Goal: Navigation & Orientation: Find specific page/section

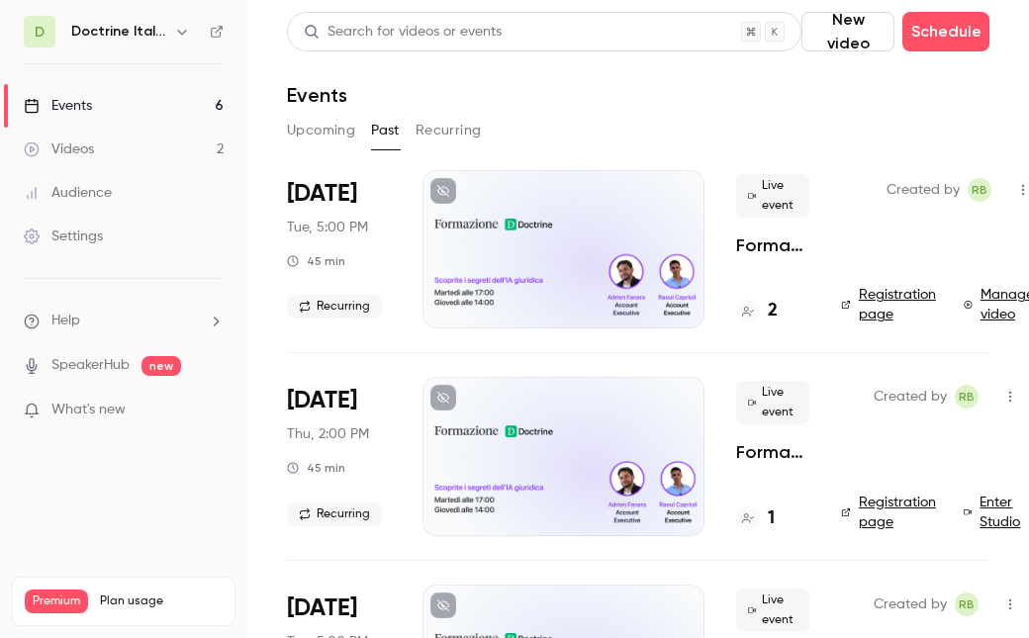
click at [116, 32] on h6 "Doctrine Italia Formation Avocat" at bounding box center [118, 32] width 95 height 20
click at [187, 36] on icon "button" at bounding box center [182, 32] width 16 height 16
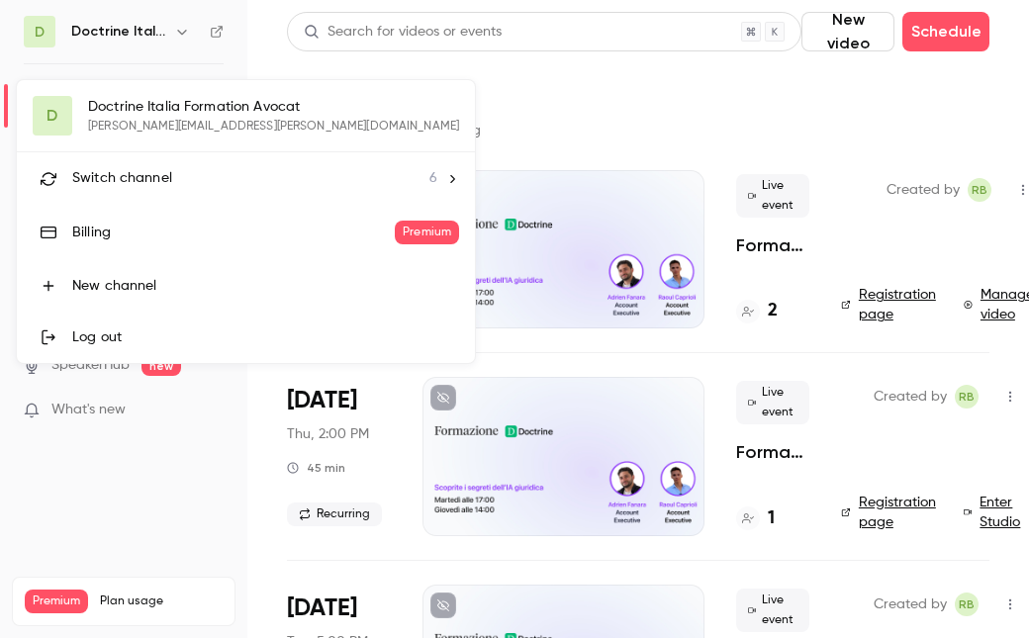
click at [140, 175] on span "Switch channel" at bounding box center [122, 178] width 100 height 21
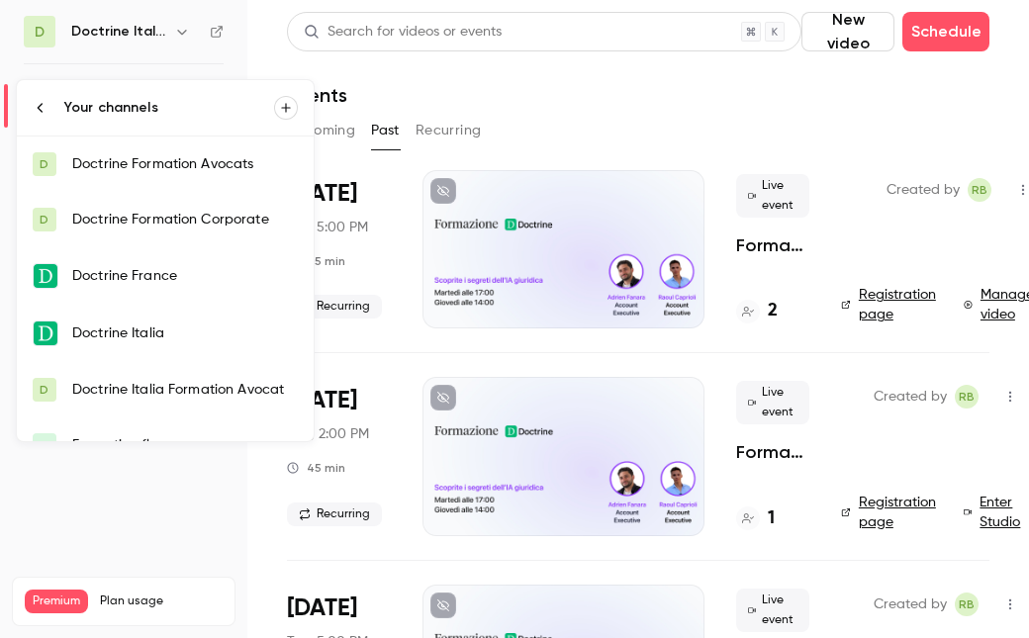
click at [147, 332] on div "Doctrine Italia" at bounding box center [185, 334] width 226 height 20
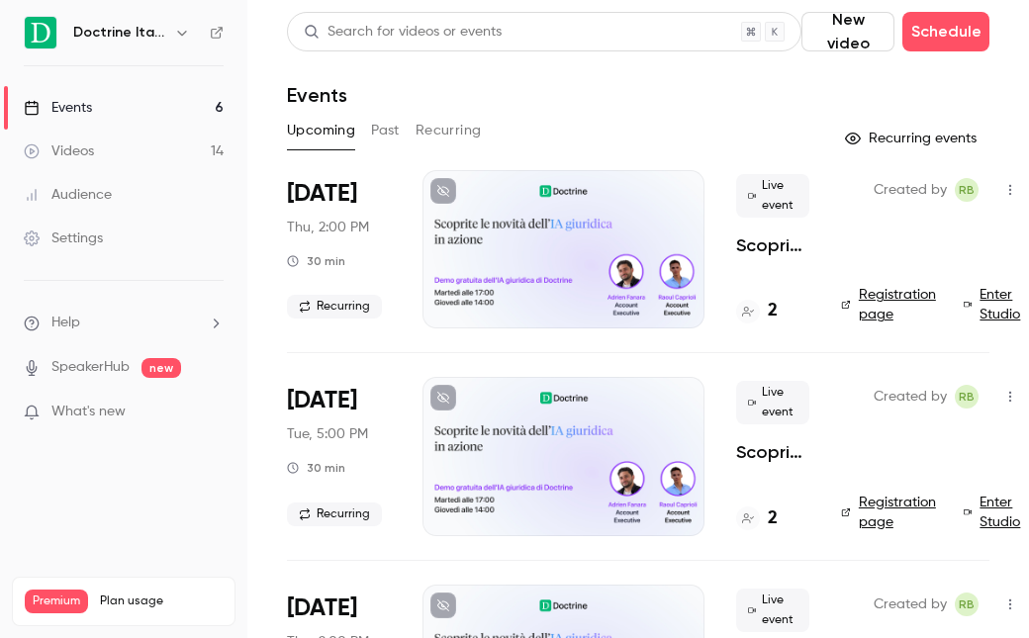
click at [784, 313] on div "2" at bounding box center [772, 311] width 73 height 27
click at [774, 313] on h4 "2" at bounding box center [773, 311] width 10 height 27
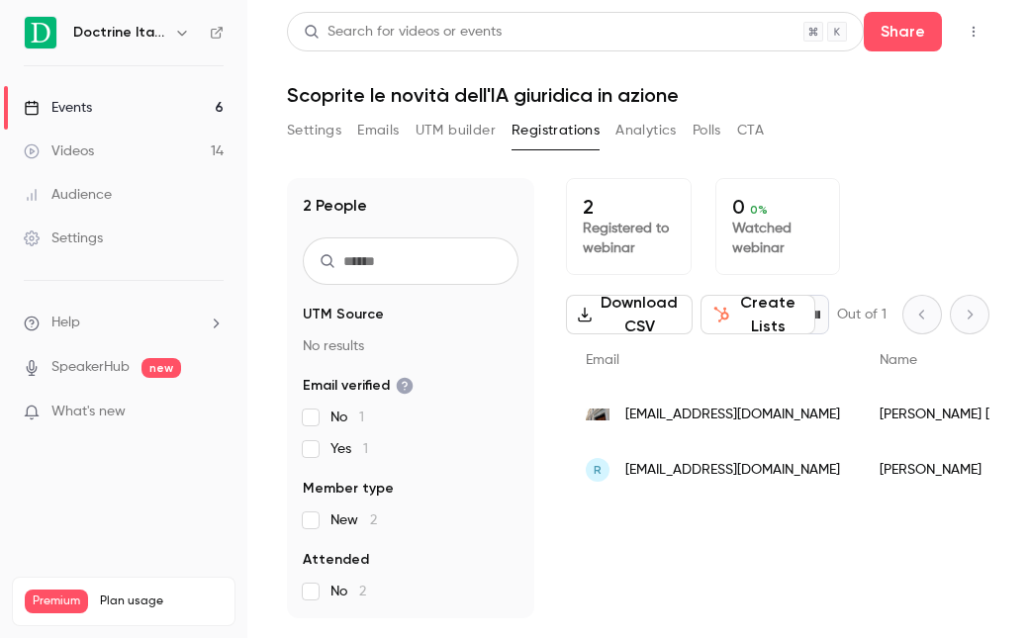
click at [984, 37] on button "button" at bounding box center [974, 32] width 32 height 32
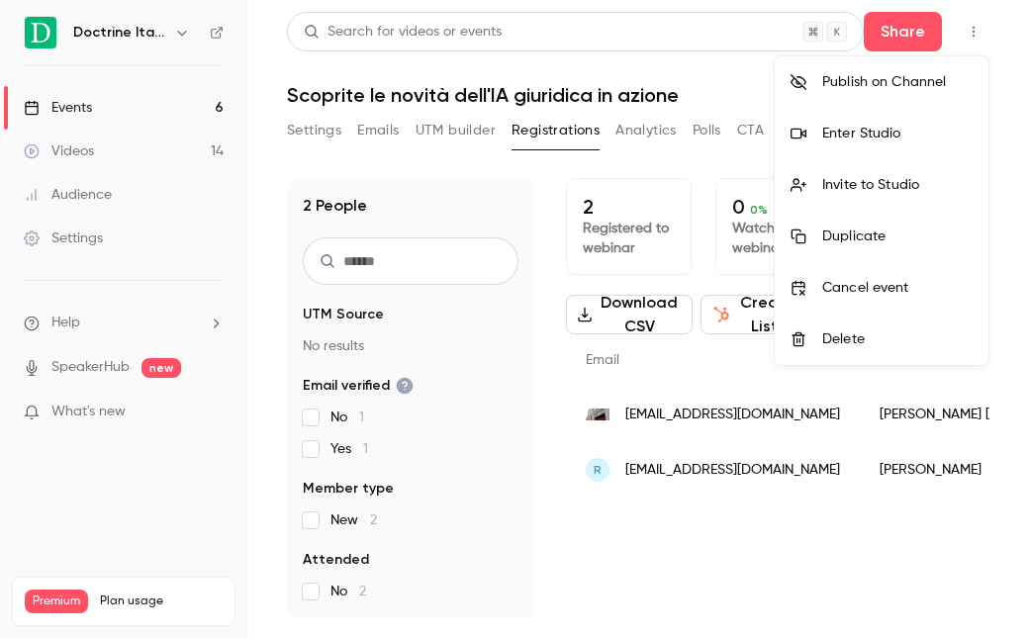
click at [890, 146] on li "Enter Studio" at bounding box center [882, 133] width 214 height 51
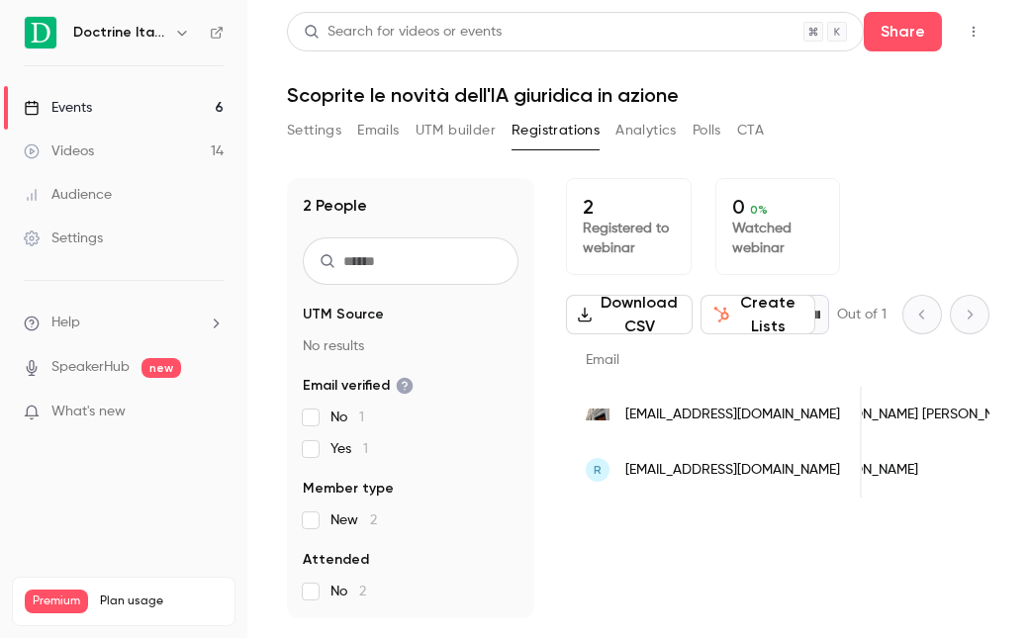
scroll to position [0, 68]
